Goal: Task Accomplishment & Management: Manage account settings

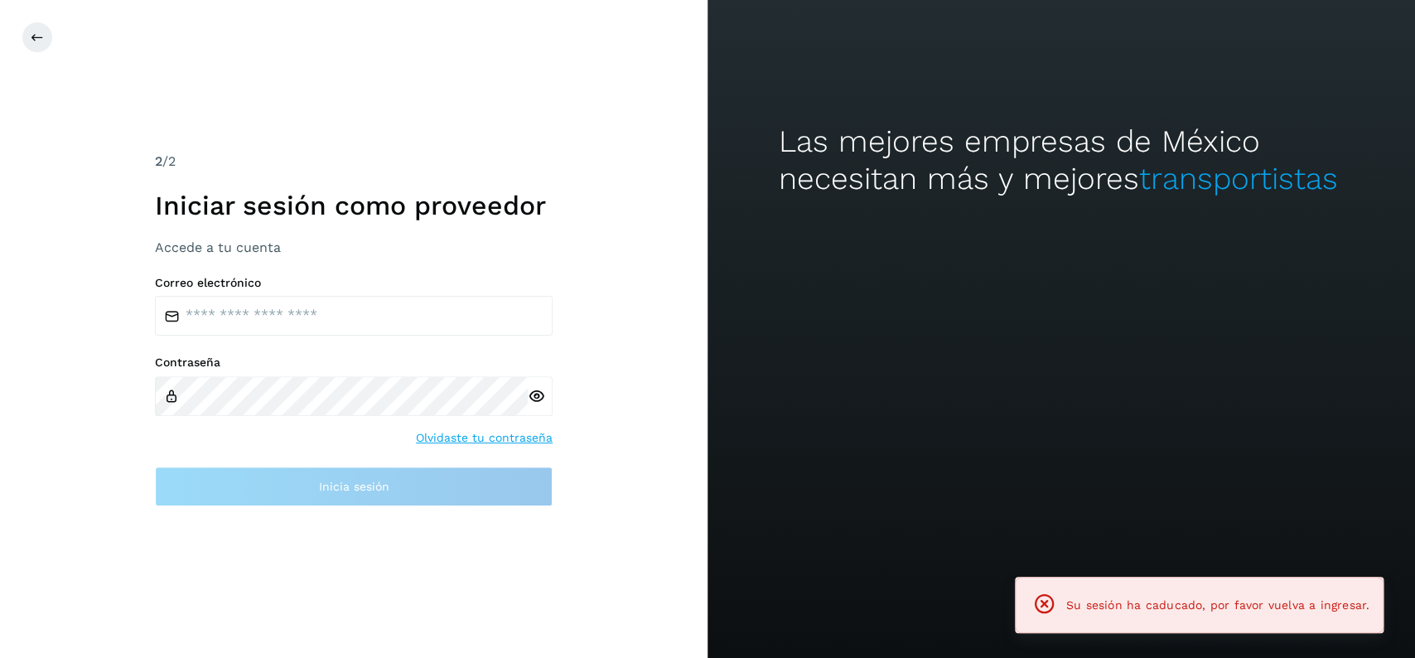
type input "**********"
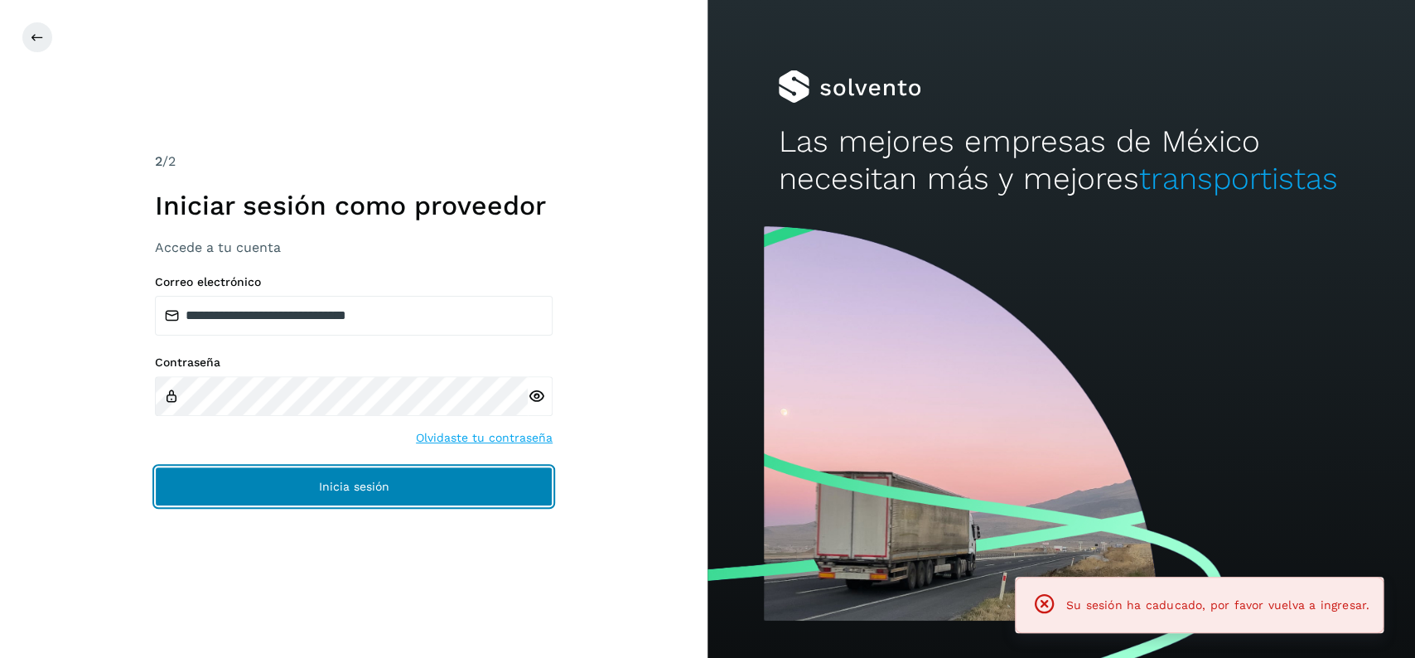
click at [360, 471] on button "Inicia sesión" at bounding box center [354, 486] width 398 height 40
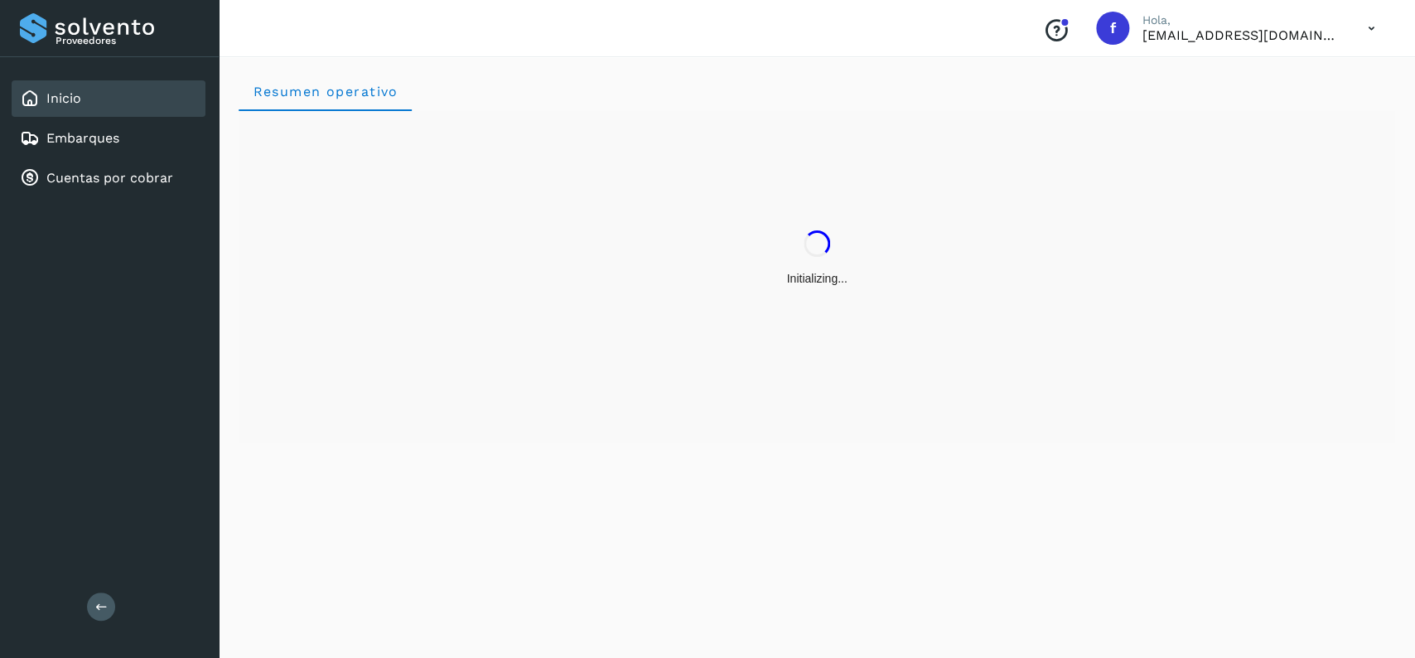
click at [173, 111] on div "Inicio" at bounding box center [109, 98] width 194 height 36
click at [179, 121] on div "Embarques" at bounding box center [109, 138] width 194 height 36
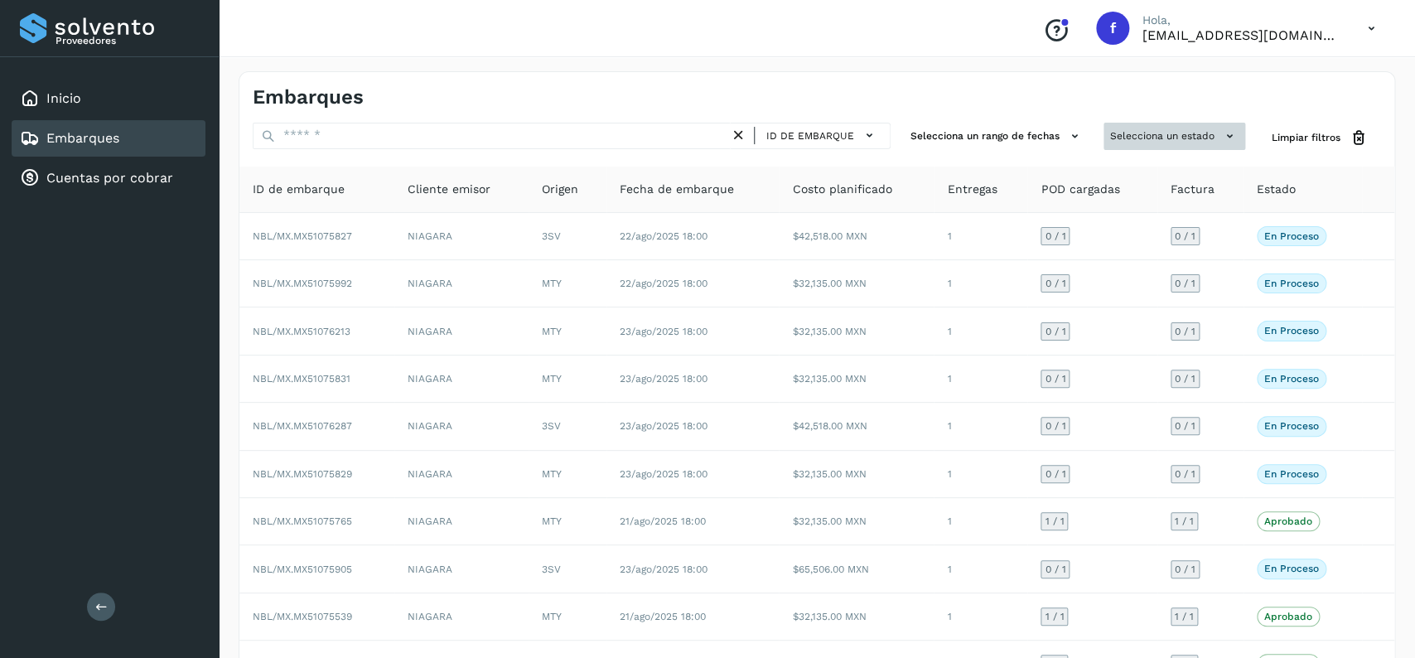
click at [1113, 138] on button "Selecciona un estado" at bounding box center [1175, 136] width 142 height 27
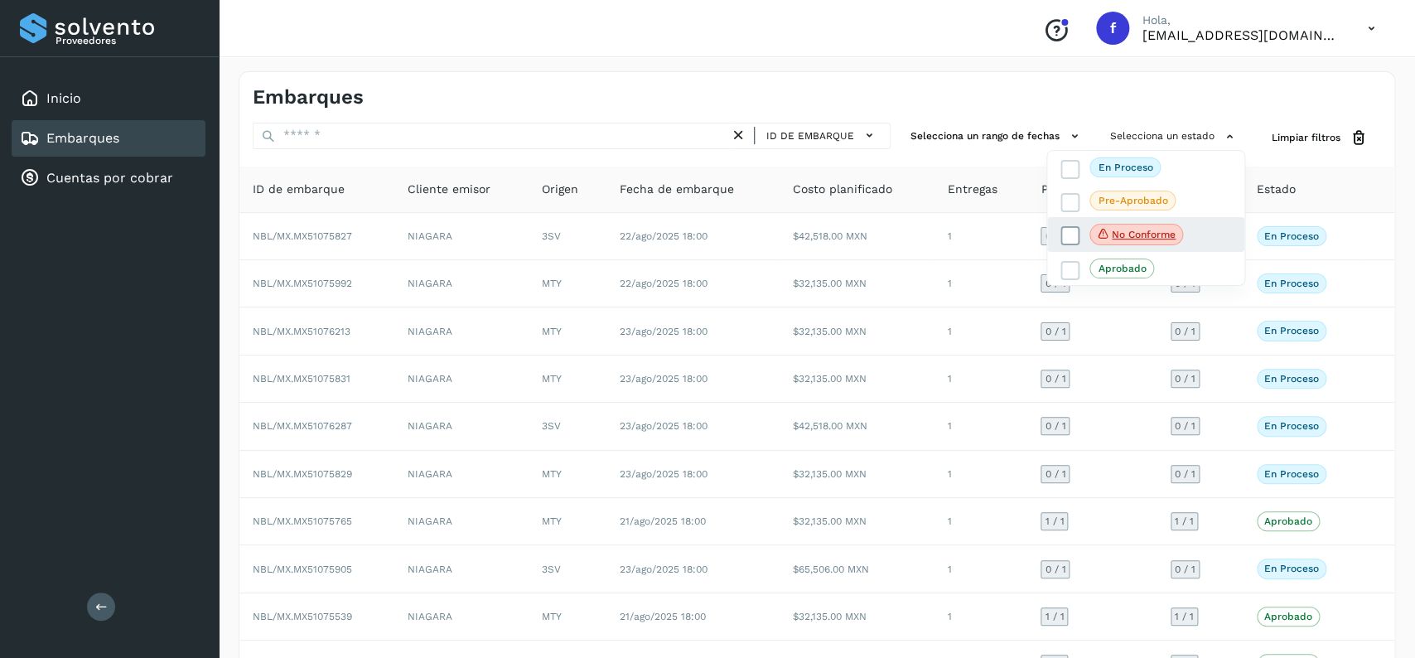
click at [1063, 244] on icon at bounding box center [1070, 236] width 17 height 17
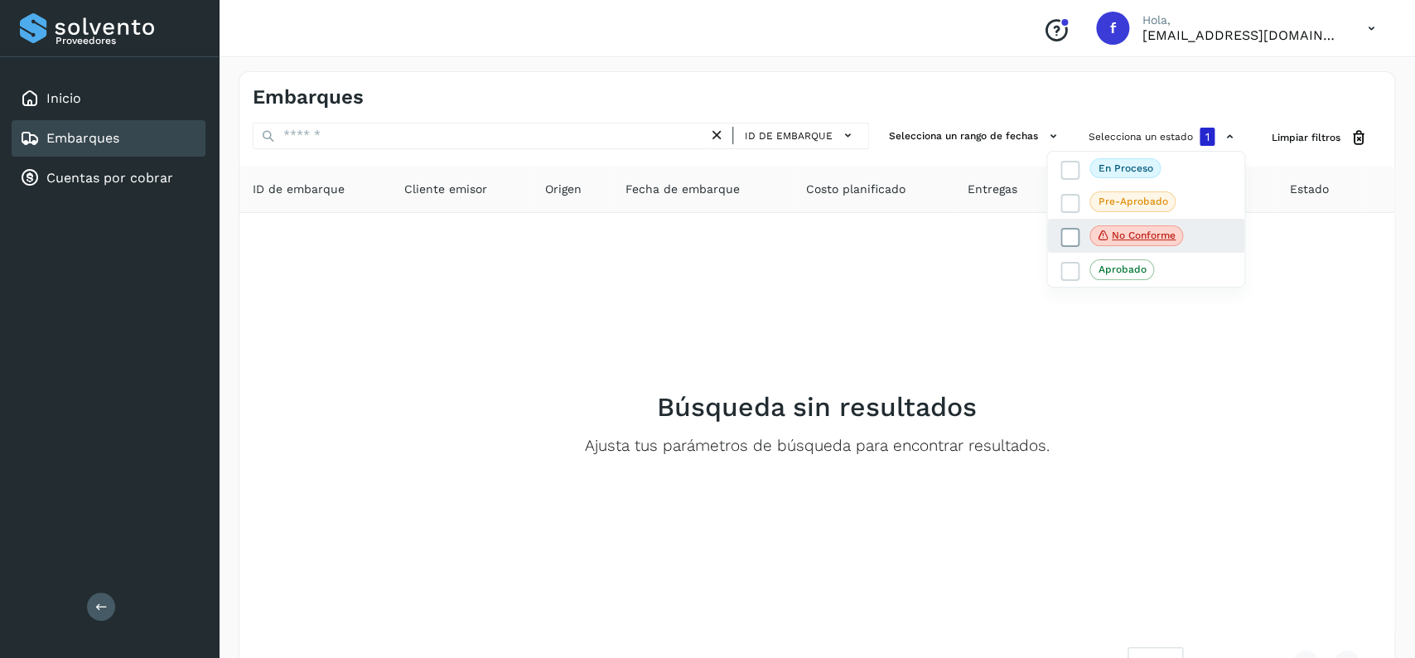
click at [1063, 244] on icon at bounding box center [1070, 237] width 17 height 17
